Goal: Task Accomplishment & Management: Manage account settings

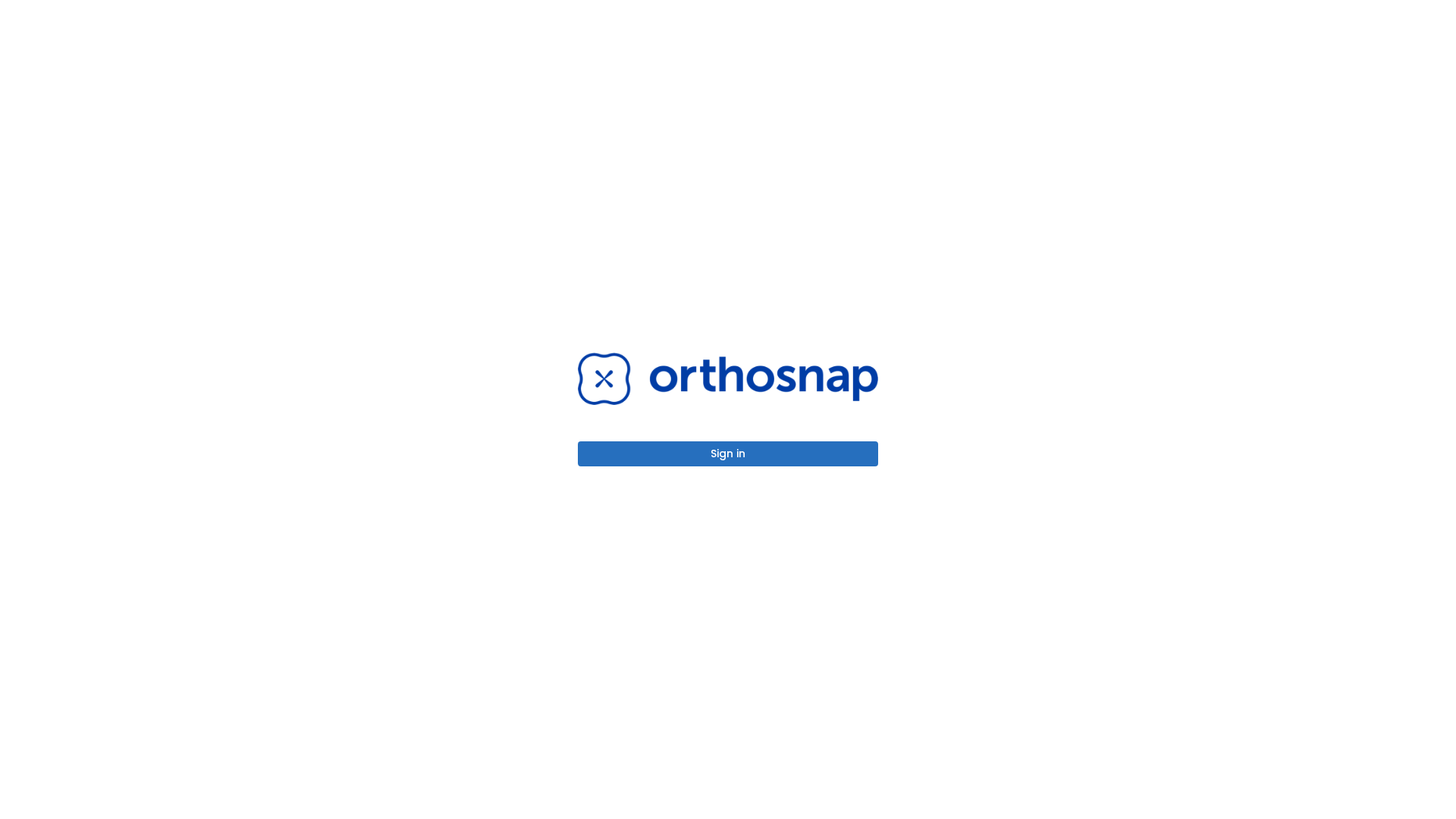
click at [728, 453] on button "Sign in" at bounding box center [727, 454] width 300 height 25
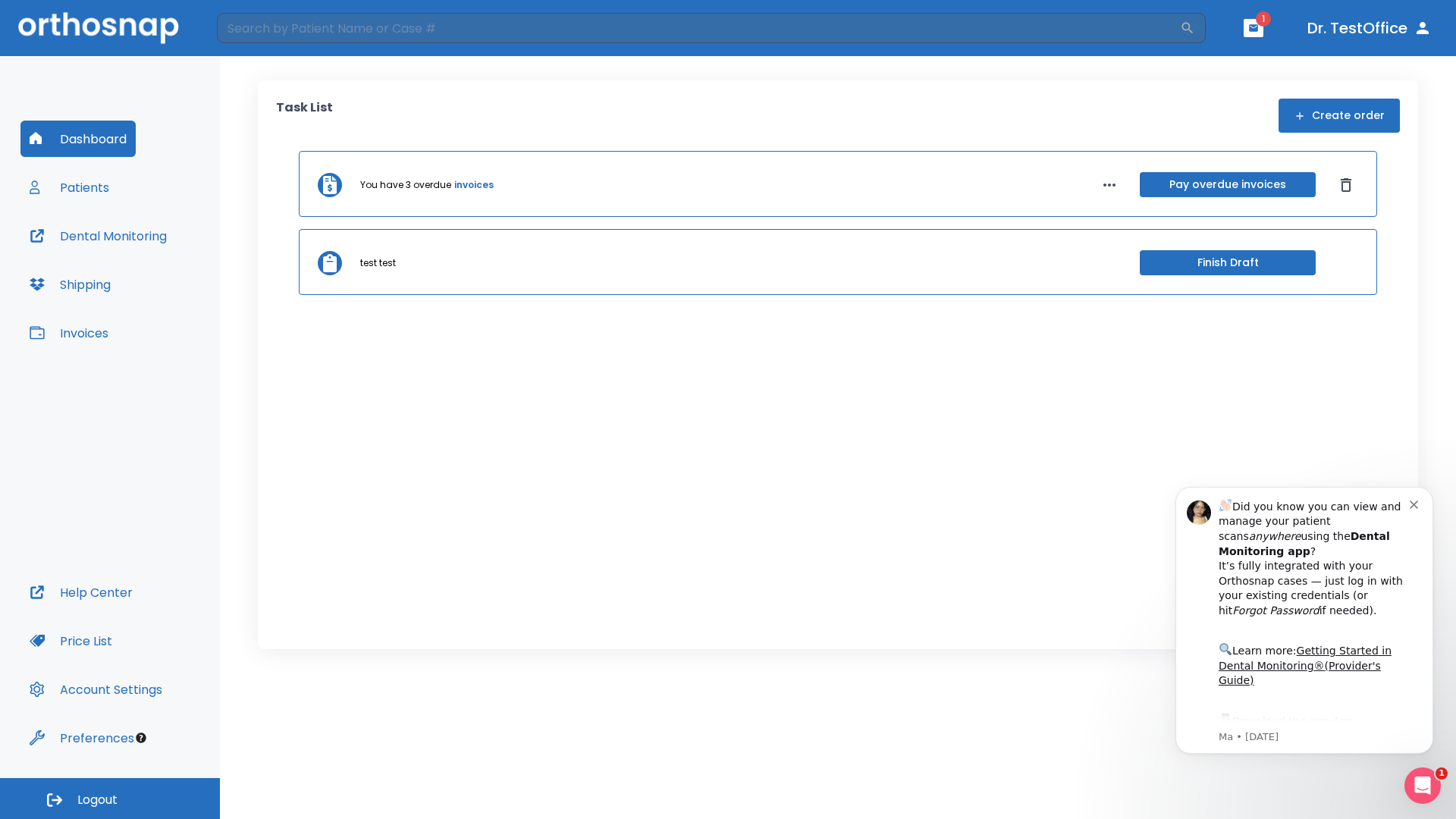
click at [110, 798] on span "Logout" at bounding box center [97, 799] width 40 height 16
